Goal: Information Seeking & Learning: Learn about a topic

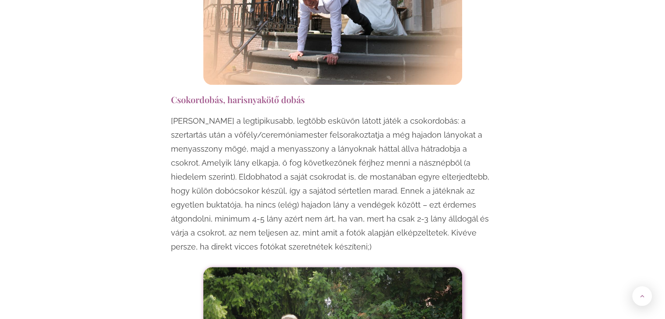
scroll to position [919, 0]
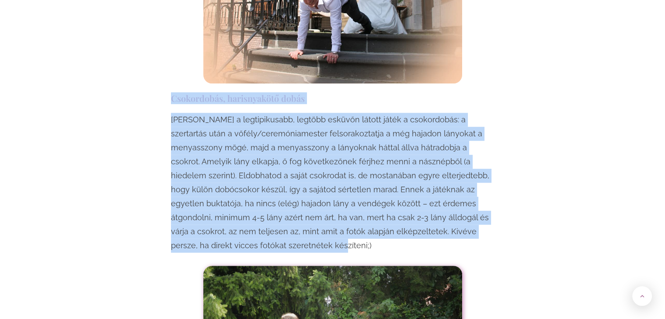
drag, startPoint x: 166, startPoint y: 80, endPoint x: 507, endPoint y: 212, distance: 365.1
copy div "Csokordobás, harisnyakötő dobás Talán a legtipikusabb, legtöbb esküvőn látott j…"
drag, startPoint x: 584, startPoint y: 153, endPoint x: 580, endPoint y: 154, distance: 4.4
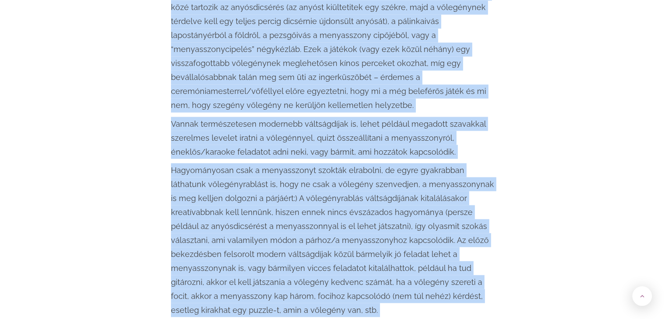
scroll to position [1549, 0]
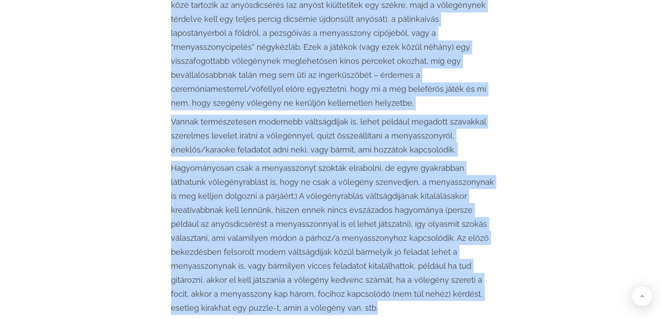
drag, startPoint x: 173, startPoint y: 107, endPoint x: 495, endPoint y: 277, distance: 364.5
copy div "Loremipsumdolorsi, ametconsectetu Adipisc elitse doeius te incidid utlab e dolo…"
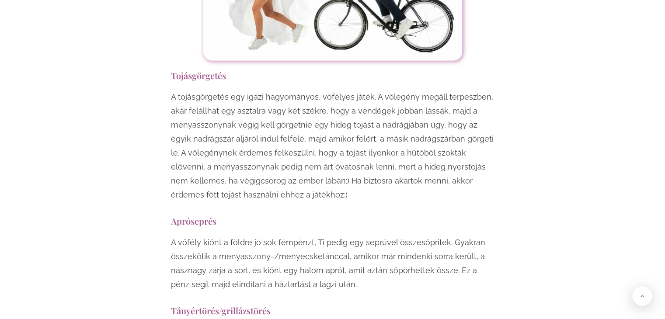
scroll to position [1986, 0]
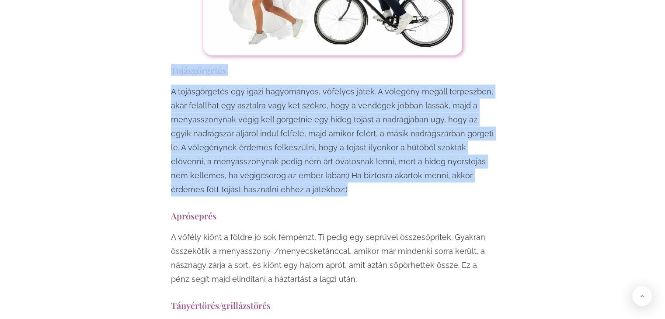
drag, startPoint x: 170, startPoint y: 28, endPoint x: 280, endPoint y: 149, distance: 163.8
click at [280, 149] on p "A tojásgörgetés egy igazi hagyományos, vőfélyes játék. A vőlegény megáll terpes…" at bounding box center [333, 141] width 324 height 112
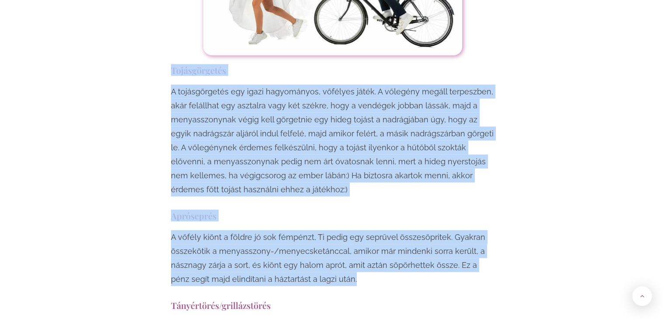
drag, startPoint x: 171, startPoint y: 28, endPoint x: 349, endPoint y: 233, distance: 271.6
copy div "Loremipsumdol S ametconsectet adi elits doeiusmodte, incididu utlab. E dolorema…"
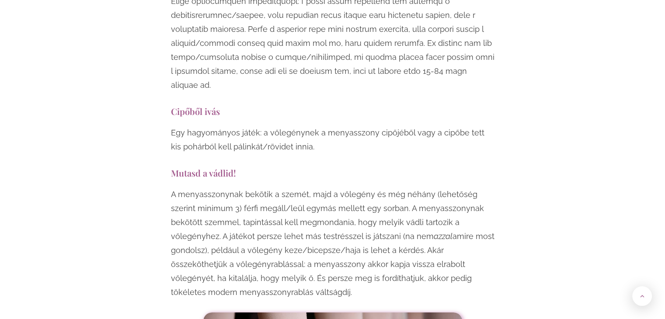
scroll to position [2730, 0]
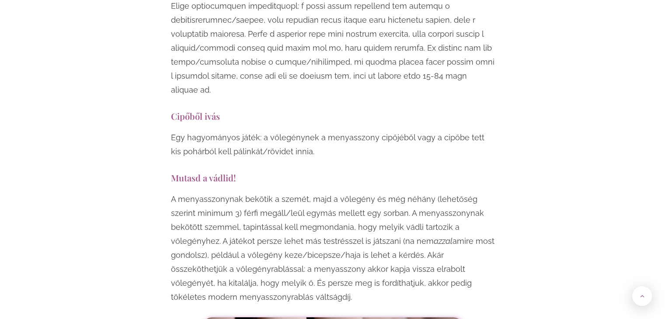
drag, startPoint x: 171, startPoint y: 120, endPoint x: 402, endPoint y: 247, distance: 263.5
copy div "Mutasd a vádlid! A menyasszonynak bekötik a szemét, majd a vőlegény és még néhá…"
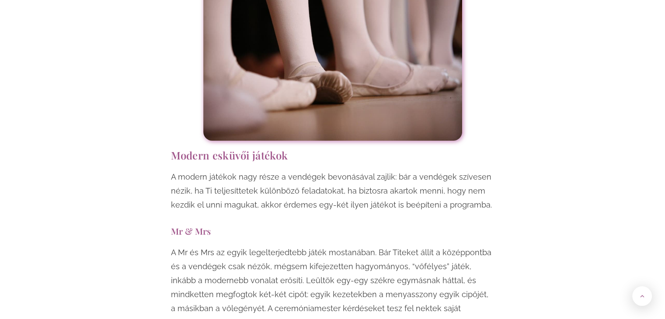
scroll to position [3080, 0]
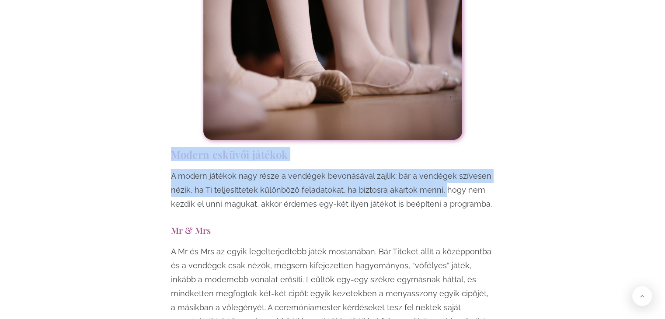
drag, startPoint x: 172, startPoint y: 94, endPoint x: 447, endPoint y: 139, distance: 278.4
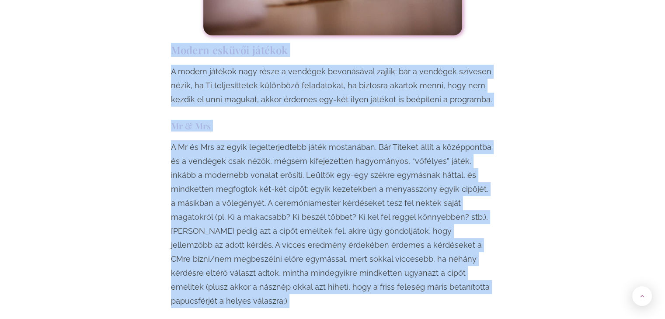
scroll to position [3185, 0]
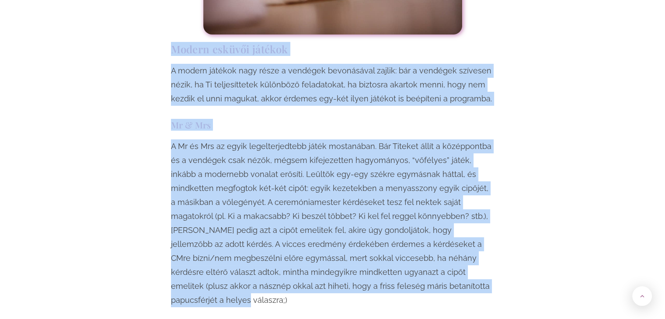
drag, startPoint x: 174, startPoint y: 97, endPoint x: 499, endPoint y: 240, distance: 355.3
copy div "Loremi dolorsi ametcon A elitse doeiusm temp incid u laboreet doloremagna aliqu…"
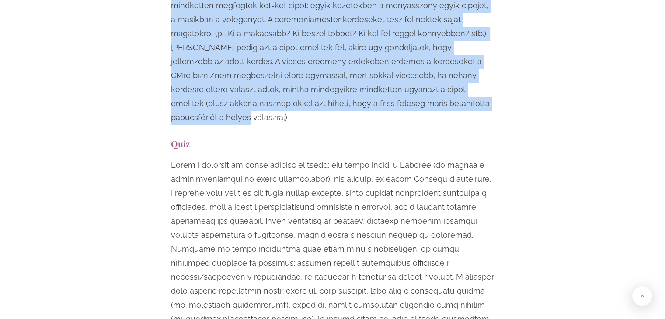
scroll to position [3360, 0]
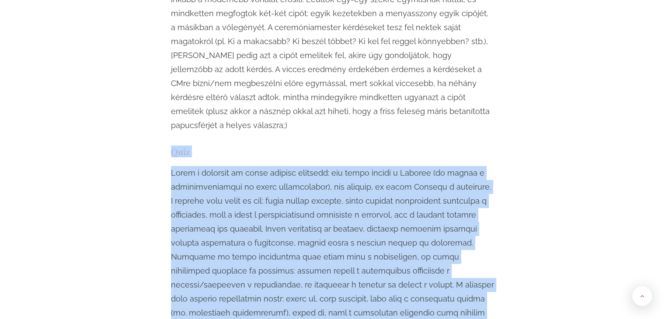
drag, startPoint x: 171, startPoint y: 80, endPoint x: 555, endPoint y: 254, distance: 421.4
copy div "Lore Ipsum d sitametc ad elits doeiusm temporin: utl etdol magnaa e Adminim (ve…"
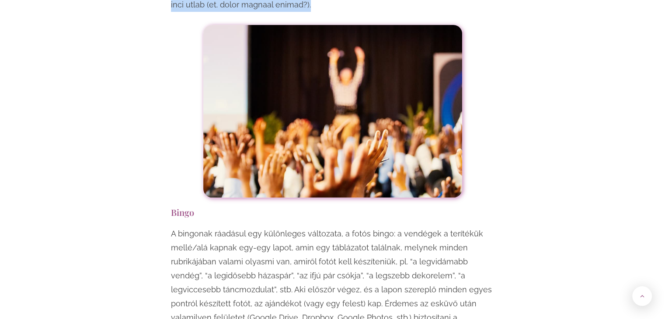
scroll to position [3754, 0]
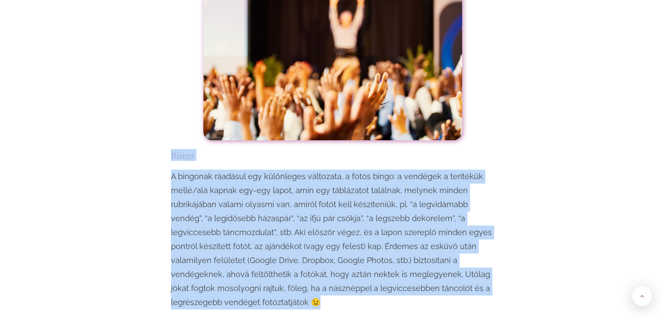
drag, startPoint x: 168, startPoint y: 68, endPoint x: 250, endPoint y: 206, distance: 160.0
click at [252, 223] on div "Egy esküvő mindenképpen örömteli, jó hangulatú esemény, viszont ha szeretnéd, h…" at bounding box center [333, 276] width 332 height 6932
copy div "Bingo A bingonak ráadásul egy különleges változata, a fotós bingo: a vendégek a…"
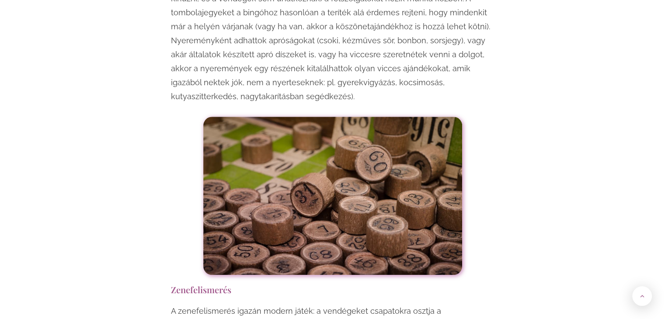
scroll to position [4235, 0]
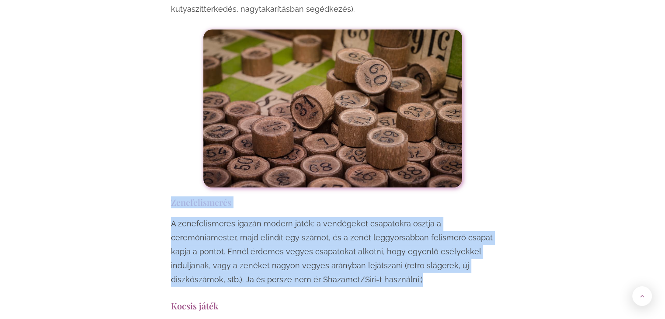
drag, startPoint x: 171, startPoint y: 116, endPoint x: 480, endPoint y: 205, distance: 321.7
copy div "Zenefelismerés A zenefelismerés igazán modern játék: a vendégeket csapatokra os…"
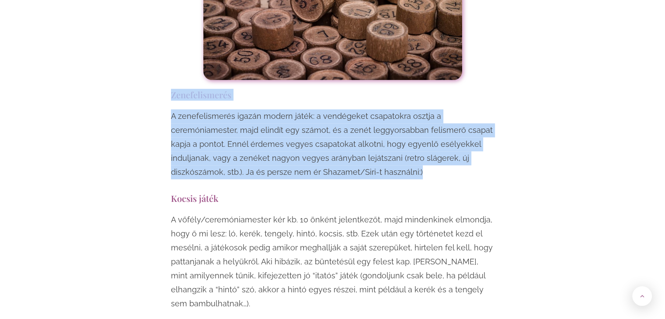
scroll to position [4366, 0]
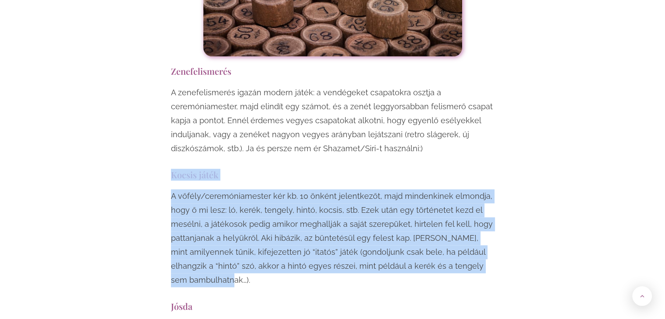
drag, startPoint x: 170, startPoint y: 88, endPoint x: 237, endPoint y: 192, distance: 124.0
copy div "Kocsis játék A vőfély/ceremóniamester kér kb. 10 önként jelentkezőt, majd minde…"
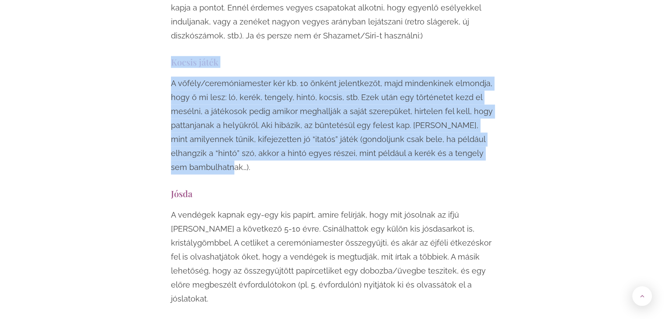
scroll to position [4497, 0]
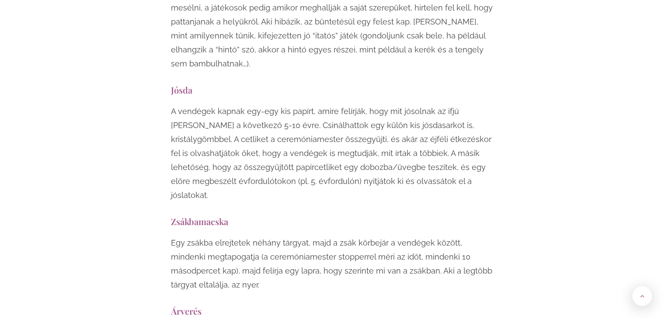
scroll to position [4585, 0]
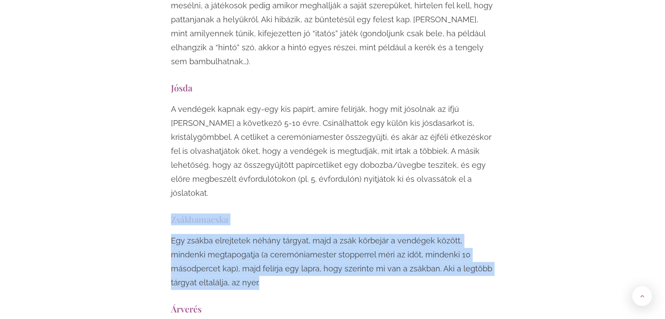
drag, startPoint x: 171, startPoint y: 121, endPoint x: 210, endPoint y: 182, distance: 72.3
copy div "Zsákbamacska Egy zsákba elrejtetek néhány tárgyat, majd a zsák körbejár a vendé…"
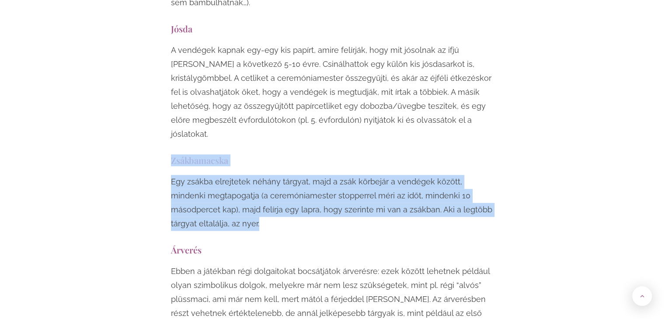
scroll to position [4672, 0]
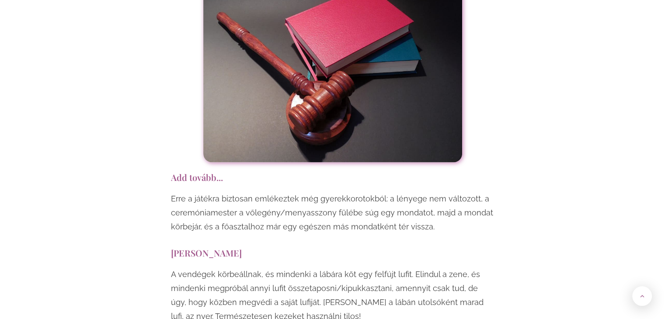
scroll to position [5066, 0]
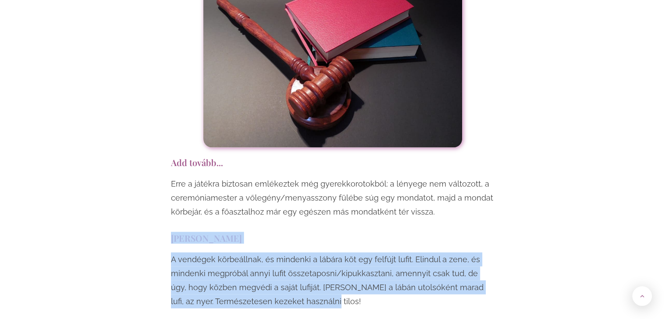
drag, startPoint x: 169, startPoint y: 138, endPoint x: 264, endPoint y: 190, distance: 108.4
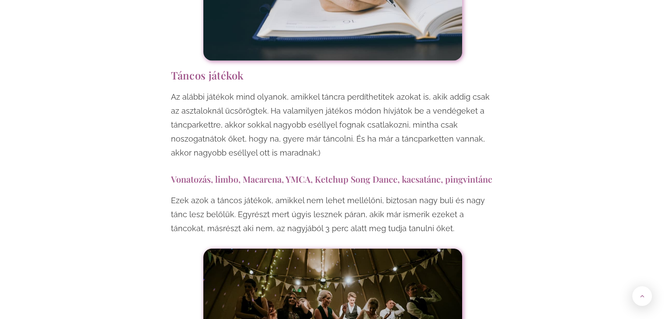
scroll to position [5679, 0]
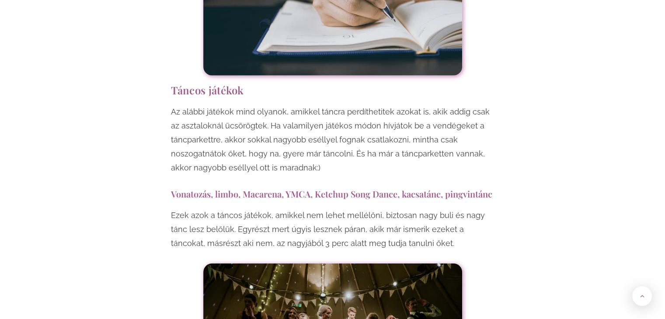
drag, startPoint x: 169, startPoint y: 94, endPoint x: 501, endPoint y: 139, distance: 334.6
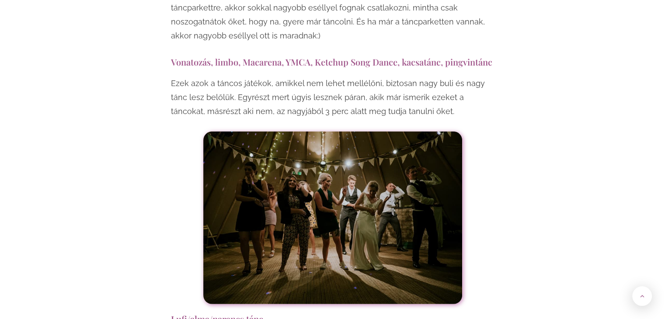
scroll to position [5897, 0]
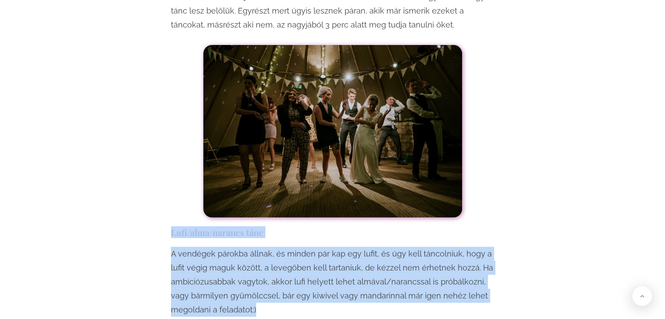
drag, startPoint x: 166, startPoint y: 130, endPoint x: 265, endPoint y: 213, distance: 129.8
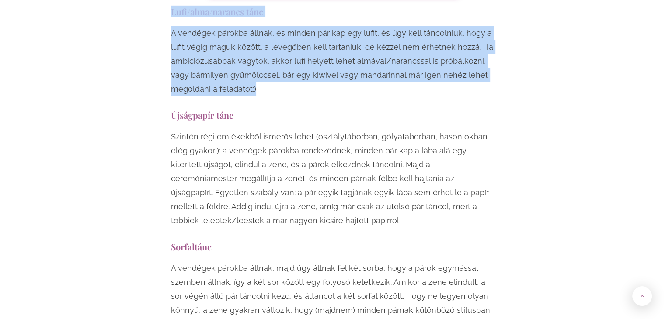
scroll to position [6247, 0]
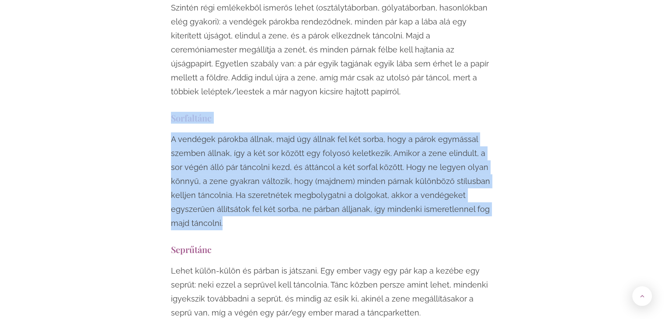
drag, startPoint x: 168, startPoint y: 16, endPoint x: 238, endPoint y: 122, distance: 127.4
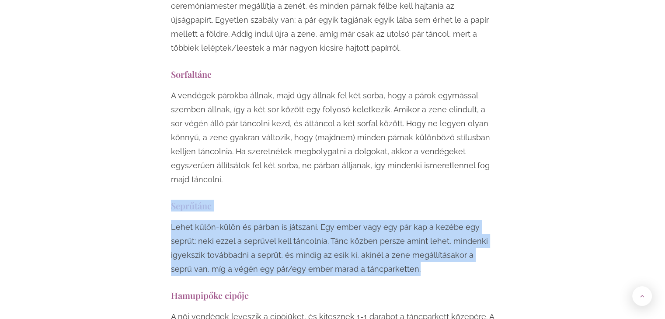
drag, startPoint x: 169, startPoint y: 107, endPoint x: 437, endPoint y: 167, distance: 273.9
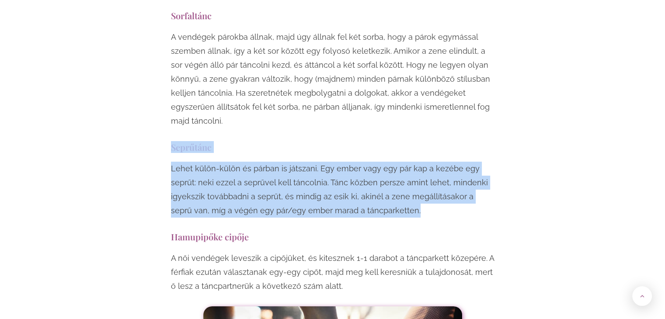
scroll to position [6422, 0]
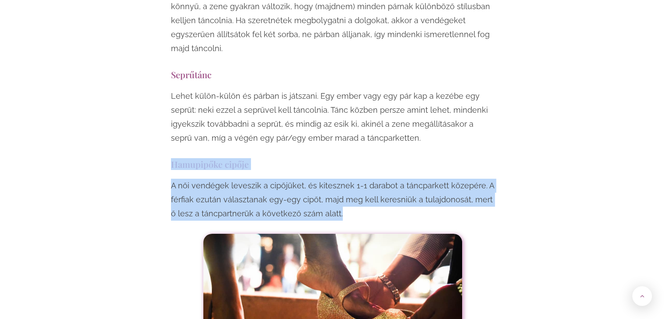
drag, startPoint x: 172, startPoint y: 67, endPoint x: 384, endPoint y: 122, distance: 219.4
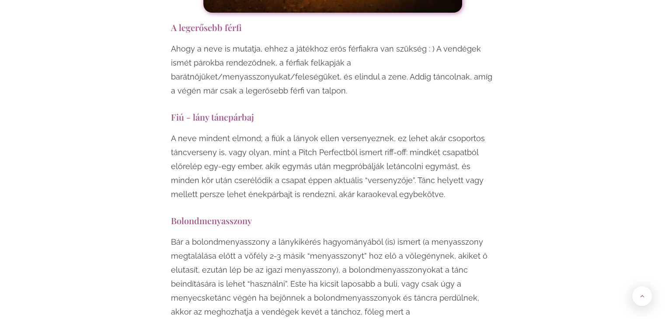
scroll to position [6728, 0]
